Goal: Find specific page/section: Find specific page/section

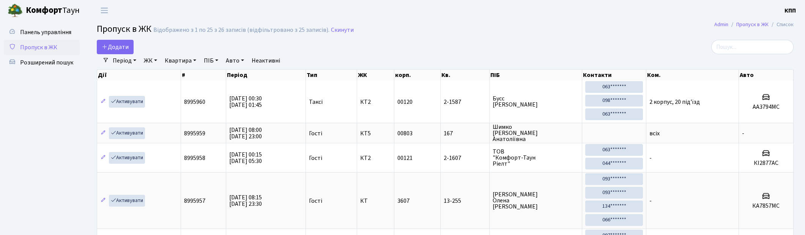
select select "25"
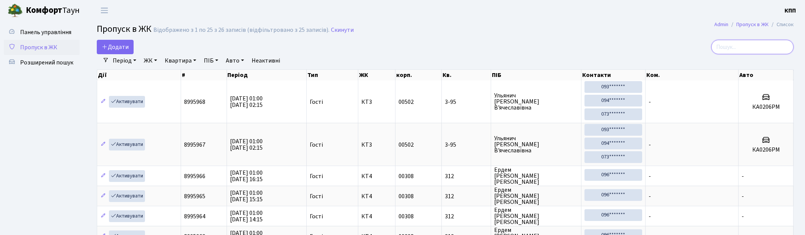
click at [735, 41] on input "search" at bounding box center [752, 47] width 82 height 14
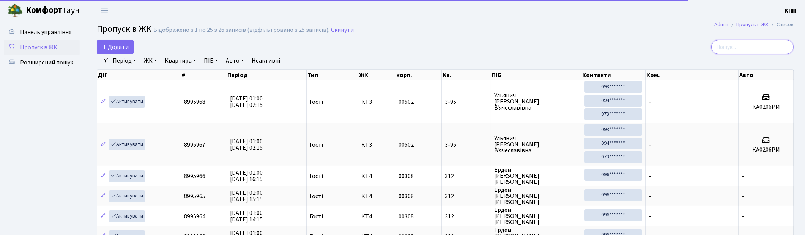
click at [740, 41] on input "search" at bounding box center [752, 47] width 82 height 14
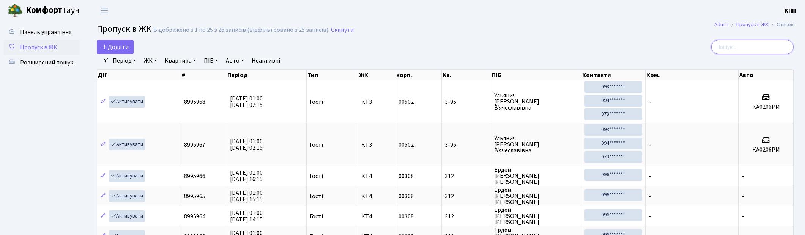
click at [745, 44] on input "search" at bounding box center [752, 47] width 82 height 14
click at [48, 63] on span "Розширений пошук" at bounding box center [46, 62] width 53 height 8
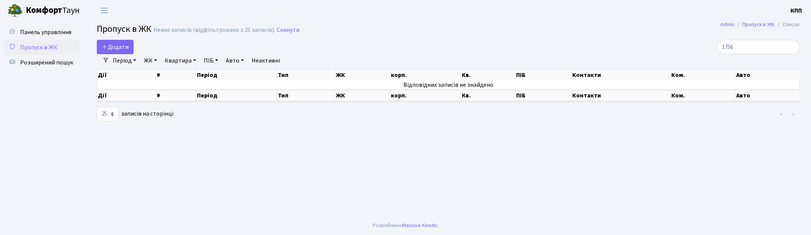
select select "25"
click at [41, 45] on span "Пропуск в ЖК" at bounding box center [38, 47] width 37 height 8
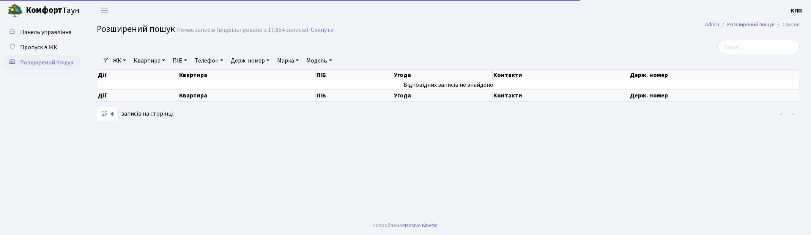
select select "25"
click at [141, 55] on link "Квартира" at bounding box center [150, 60] width 38 height 13
click at [153, 71] on input "text" at bounding box center [153, 75] width 44 height 14
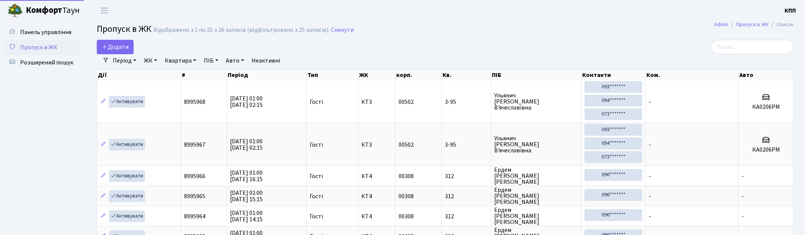
select select "25"
click at [731, 51] on input "search" at bounding box center [752, 47] width 82 height 14
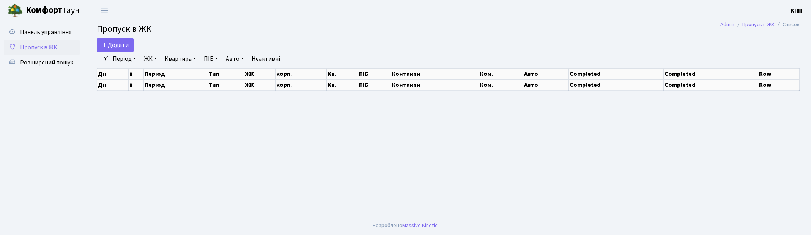
select select "25"
